Goal: Find specific fact: Find specific fact

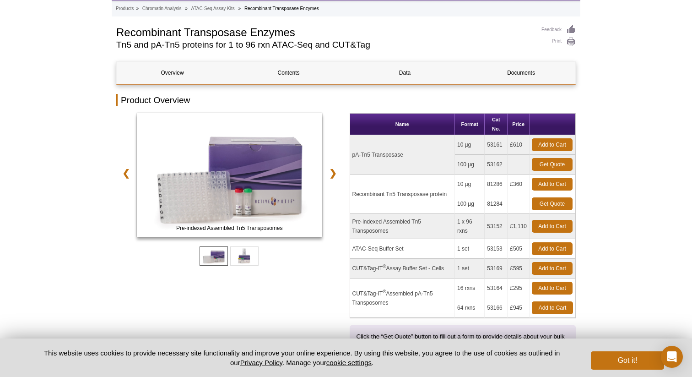
scroll to position [63, 0]
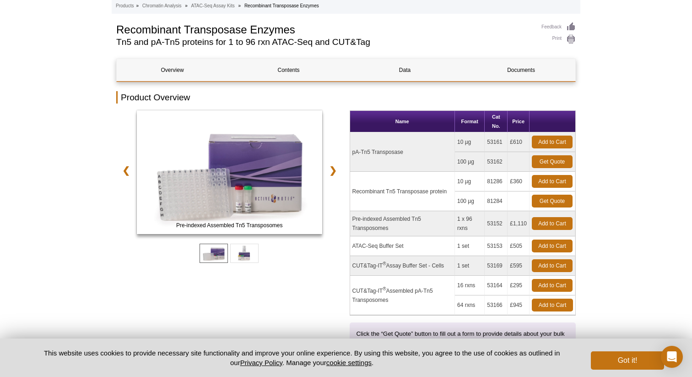
click at [379, 149] on td "pA-Tn5 Transposase" at bounding box center [402, 151] width 105 height 39
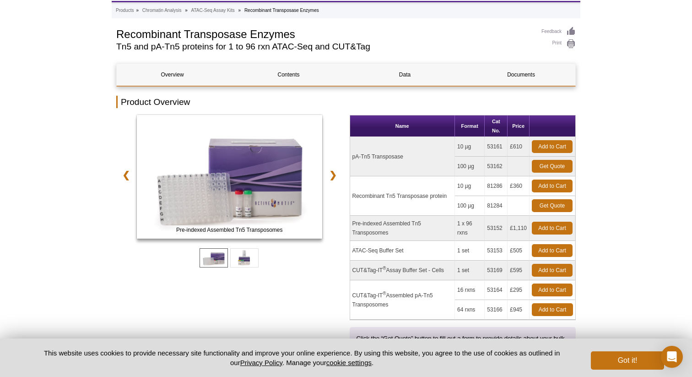
click at [414, 152] on td "pA-Tn5 Transposase" at bounding box center [402, 156] width 105 height 39
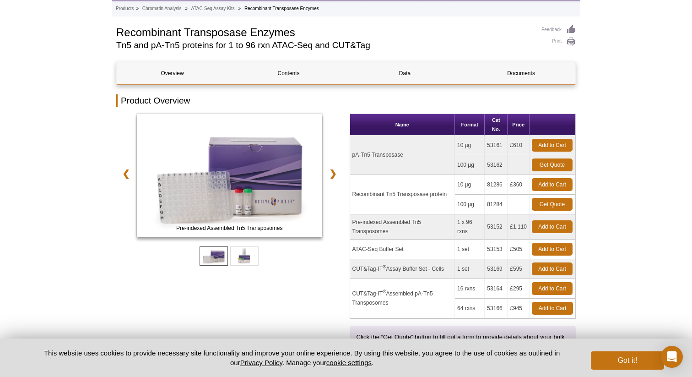
scroll to position [49, 0]
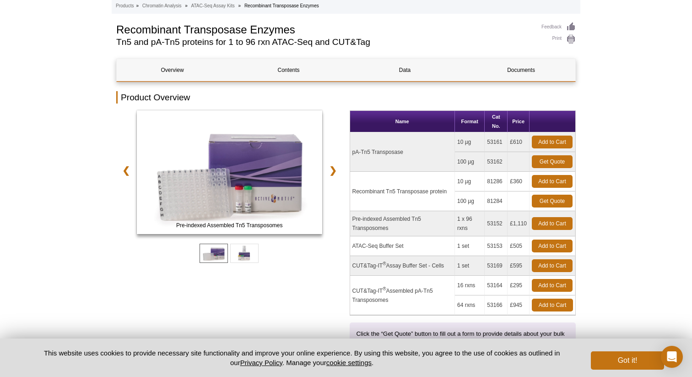
click at [389, 149] on td "pA-Tn5 Transposase" at bounding box center [402, 151] width 105 height 39
click at [632, 362] on button "Got it!" at bounding box center [627, 360] width 73 height 18
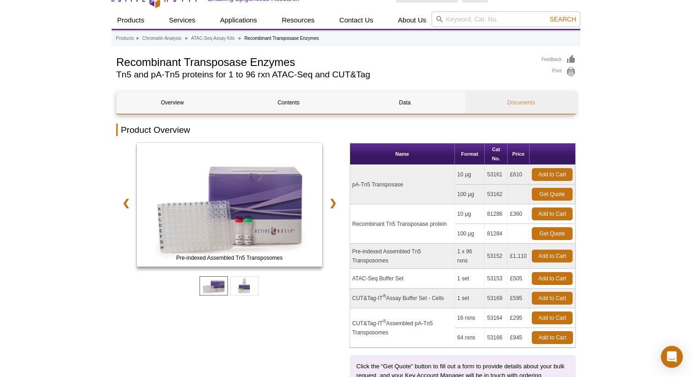
scroll to position [25, 0]
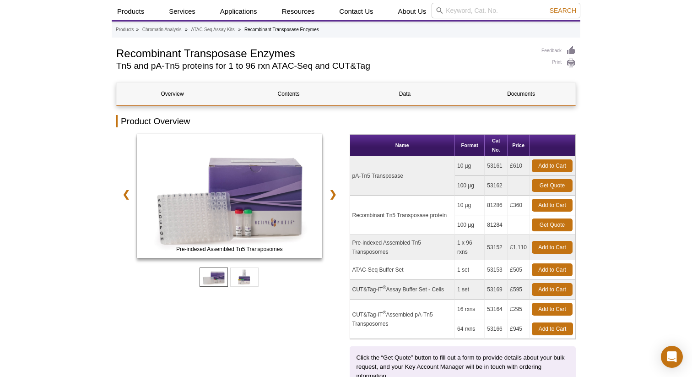
click at [493, 166] on td "53161" at bounding box center [496, 166] width 23 height 20
copy td "53161"
